Goal: Task Accomplishment & Management: Use online tool/utility

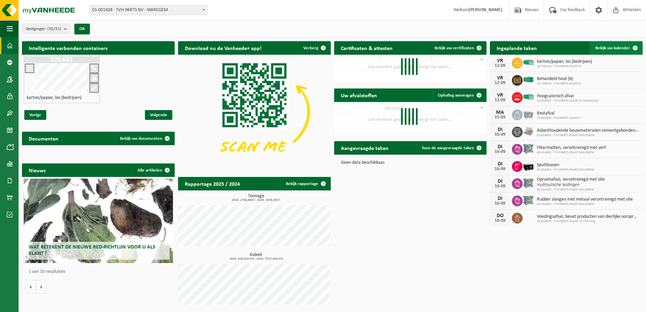
click at [640, 46] on span at bounding box center [636, 48] width 14 height 14
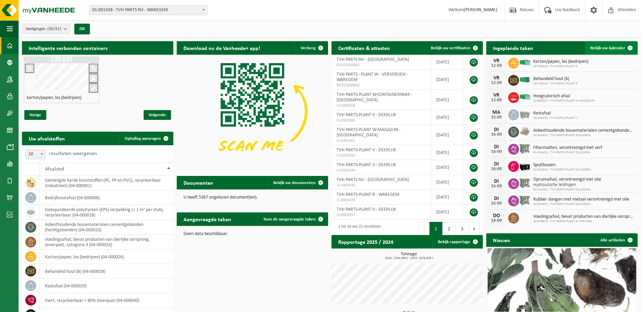
click at [631, 47] on span at bounding box center [630, 48] width 14 height 14
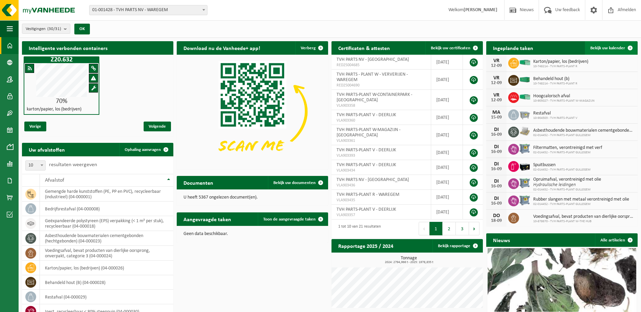
click at [632, 45] on span at bounding box center [630, 48] width 14 height 14
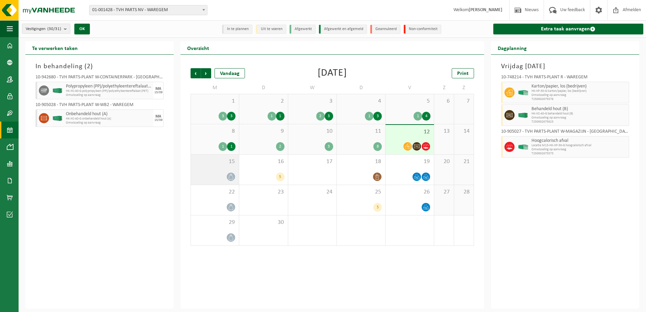
click at [221, 167] on div "15" at bounding box center [215, 170] width 48 height 30
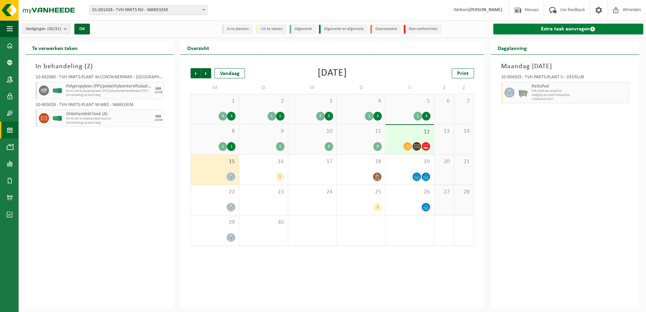
click at [591, 27] on span at bounding box center [592, 28] width 5 height 5
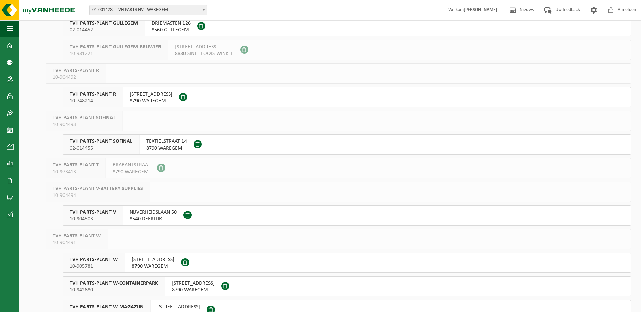
scroll to position [338, 0]
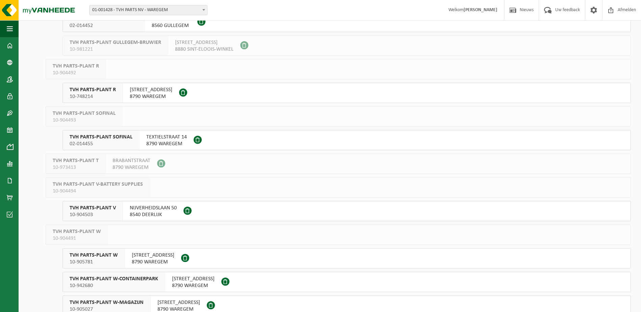
click at [107, 141] on span "02-014455" at bounding box center [101, 144] width 63 height 7
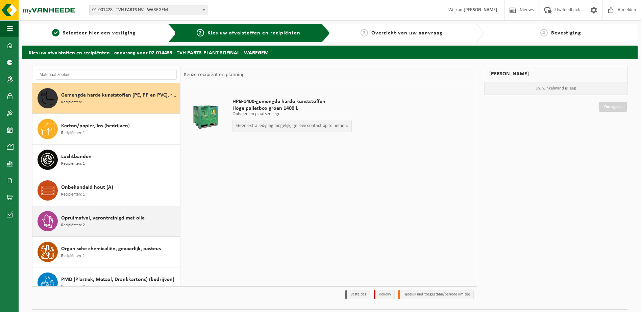
click at [105, 219] on span "Opruimafval, verontreinigd met olie" at bounding box center [102, 218] width 83 height 8
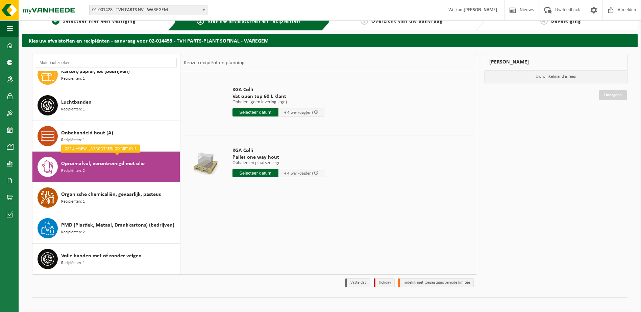
scroll to position [18, 0]
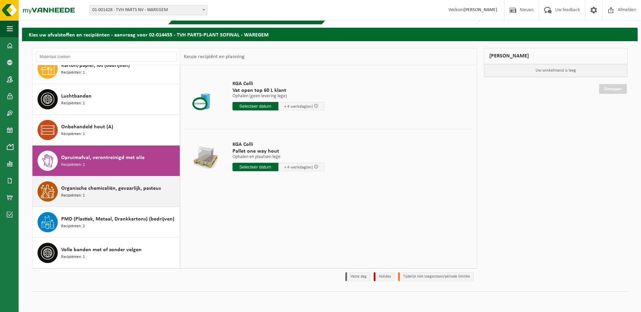
click at [97, 195] on div "Organische chemicaliën, gevaarlijk, pasteus Recipiënten: 1" at bounding box center [119, 191] width 117 height 20
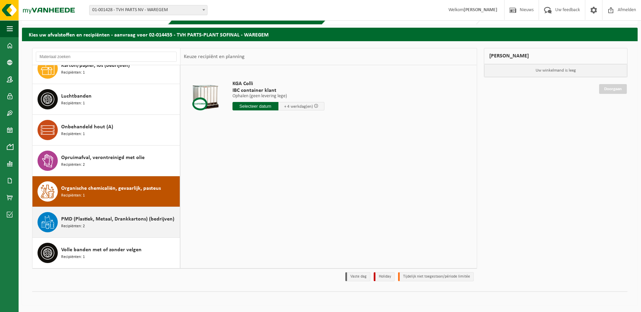
click at [98, 222] on span "PMD (Plastiek, Metaal, Drankkartons) (bedrijven)" at bounding box center [117, 219] width 113 height 8
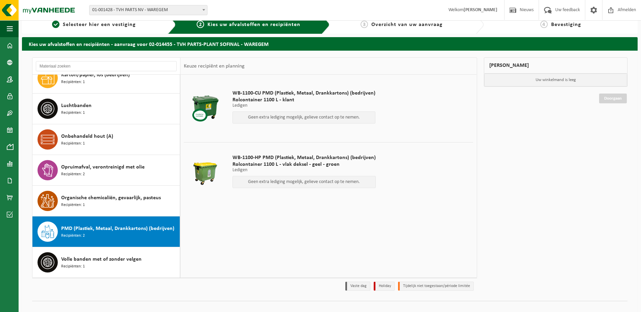
scroll to position [0, 0]
